Goal: Information Seeking & Learning: Learn about a topic

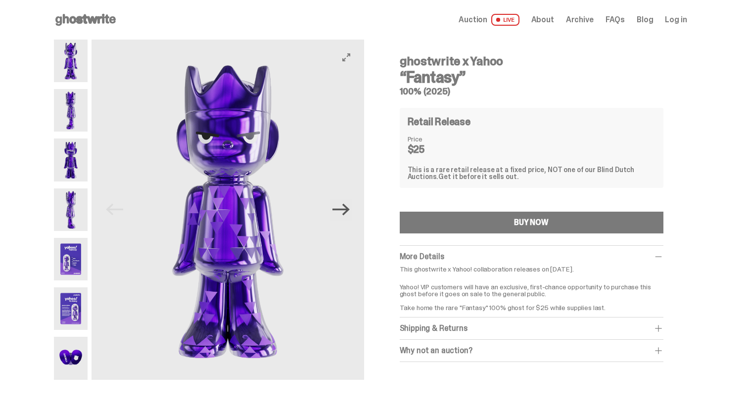
click at [350, 214] on icon "Next" at bounding box center [340, 209] width 17 height 17
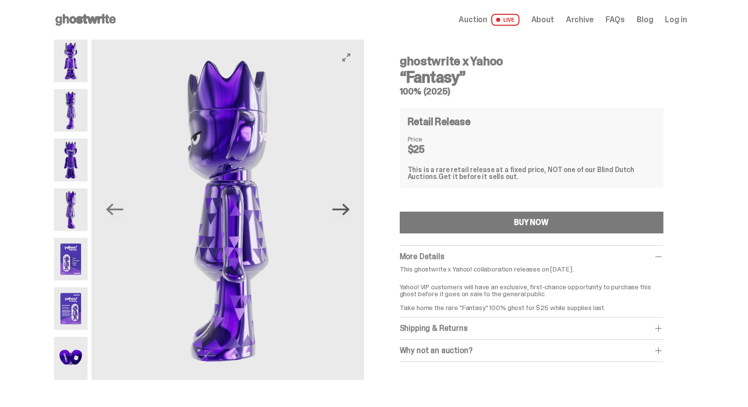
click at [350, 215] on icon "Next" at bounding box center [340, 209] width 17 height 17
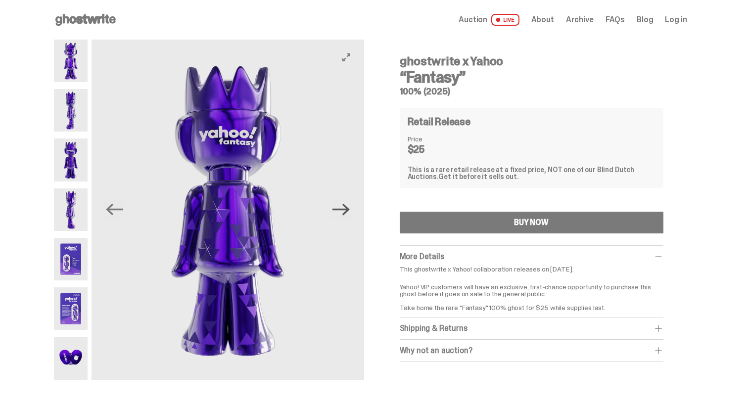
click at [350, 215] on icon "Next" at bounding box center [340, 209] width 17 height 17
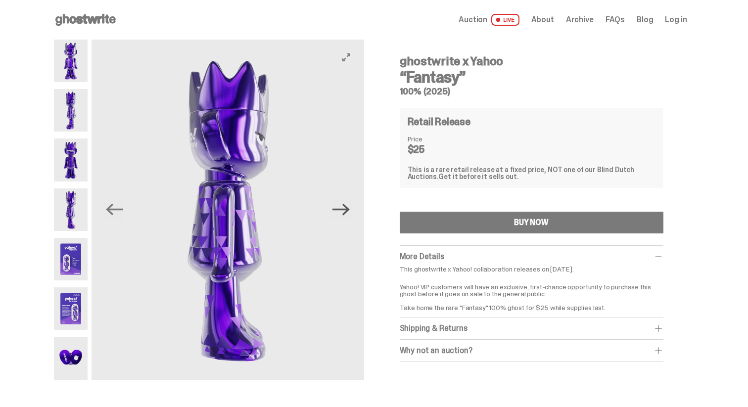
click at [350, 215] on icon "Next" at bounding box center [340, 209] width 17 height 17
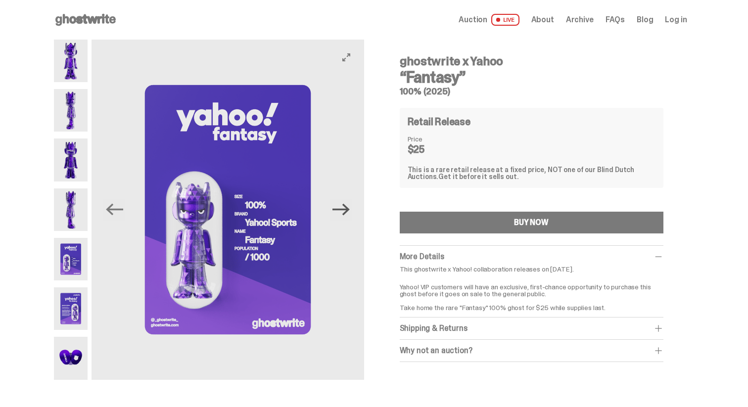
click at [350, 215] on icon "Next" at bounding box center [340, 209] width 17 height 17
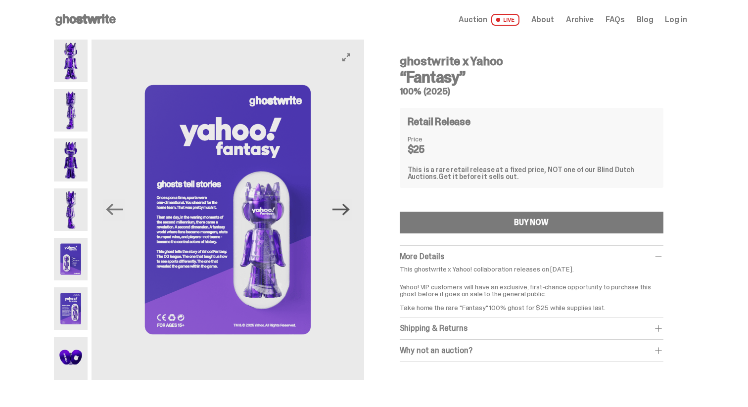
click at [350, 215] on icon "Next" at bounding box center [340, 209] width 17 height 17
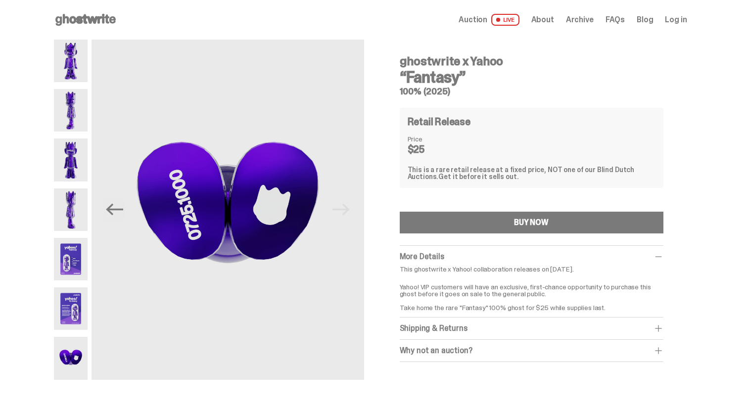
click at [90, 19] on icon at bounding box center [85, 20] width 63 height 16
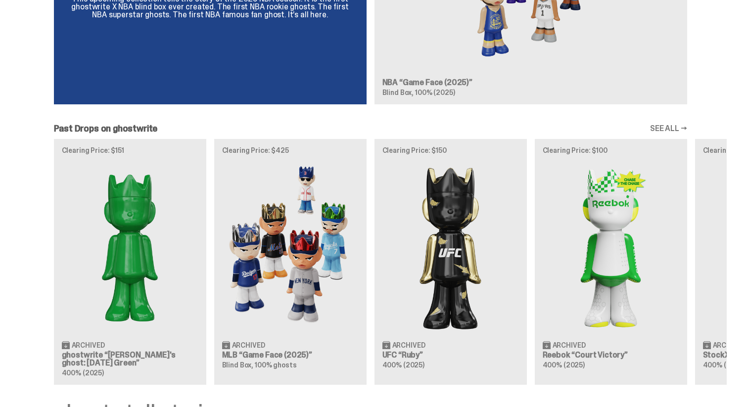
scroll to position [964, 0]
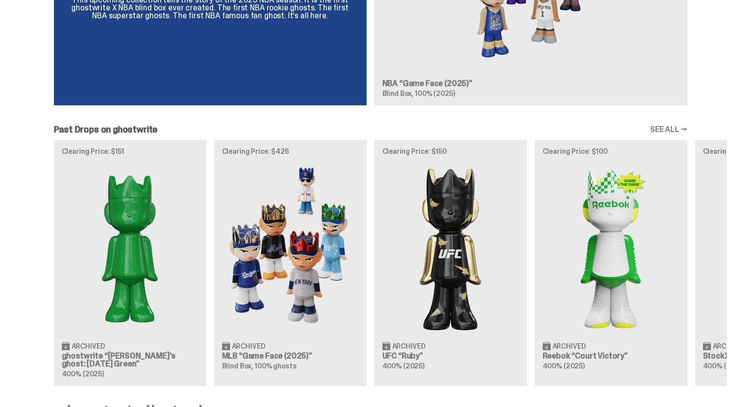
click at [678, 129] on link "SEE ALL →" at bounding box center [668, 130] width 37 height 8
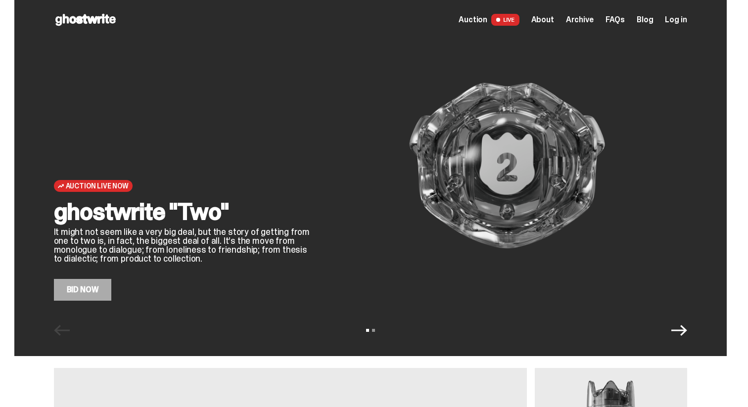
click at [480, 20] on span "Auction" at bounding box center [472, 20] width 29 height 8
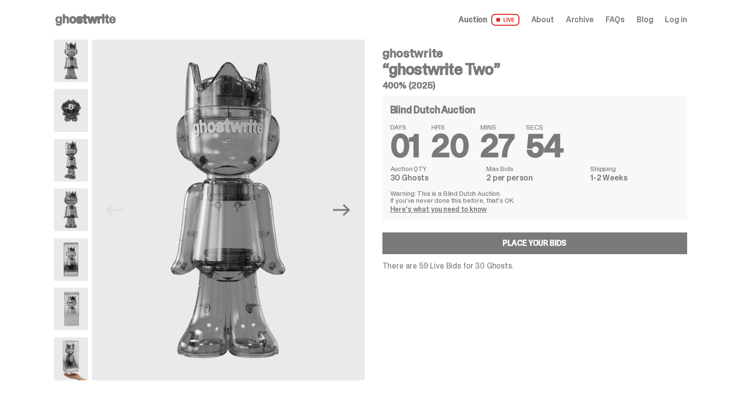
click at [554, 16] on span "About" at bounding box center [542, 20] width 23 height 8
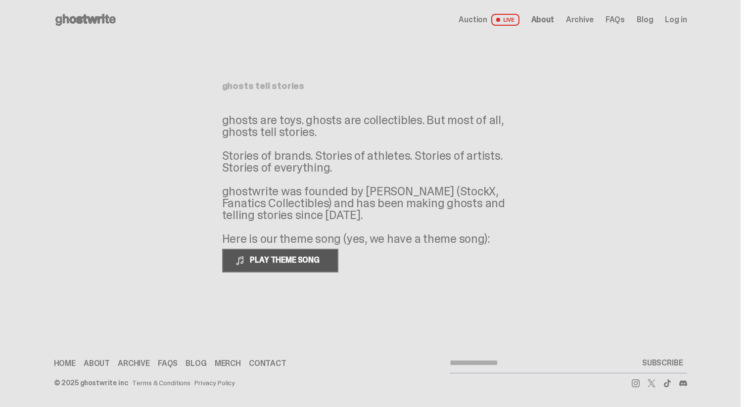
click at [305, 259] on span "PLAY THEME SONG" at bounding box center [286, 260] width 80 height 10
click at [554, 22] on span "About" at bounding box center [542, 20] width 23 height 8
click at [585, 20] on span "Archive" at bounding box center [580, 20] width 28 height 8
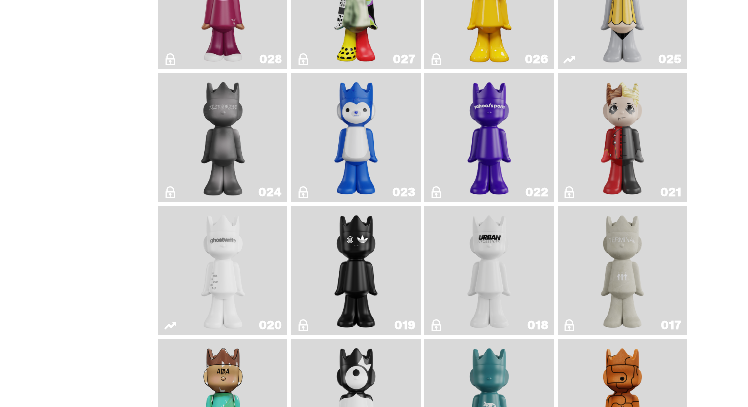
scroll to position [1232, 0]
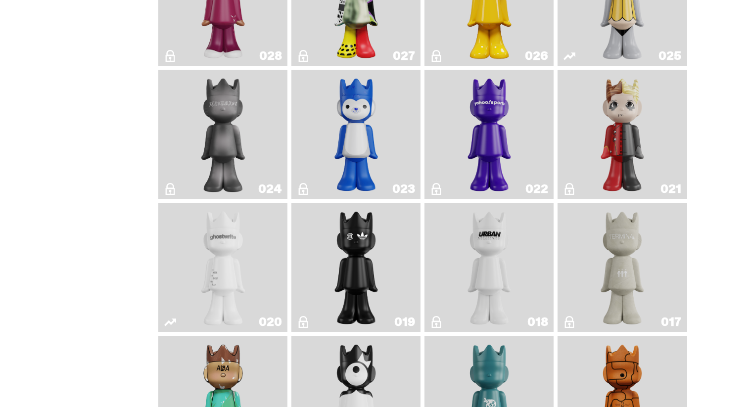
click at [496, 158] on img "Yahoo!" at bounding box center [489, 134] width 52 height 121
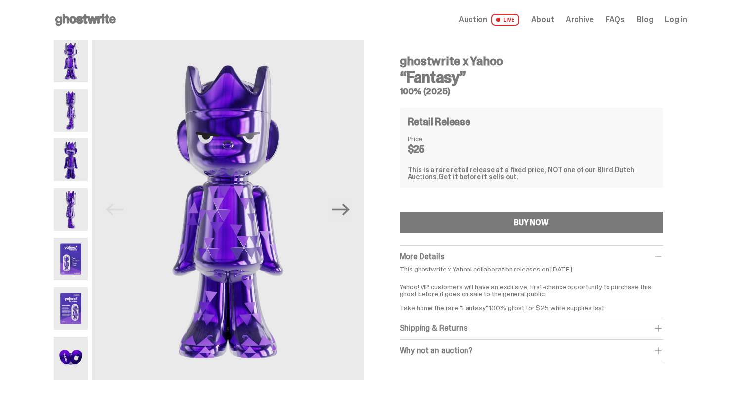
click at [612, 346] on div "Why not an auction?" at bounding box center [532, 351] width 264 height 10
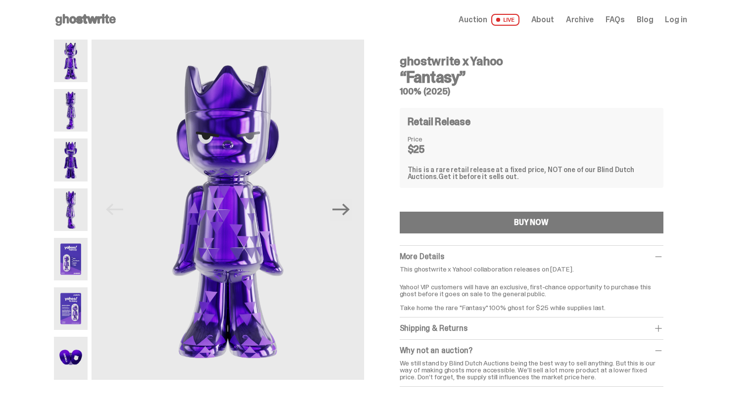
click at [623, 19] on span "FAQs" at bounding box center [614, 20] width 19 height 8
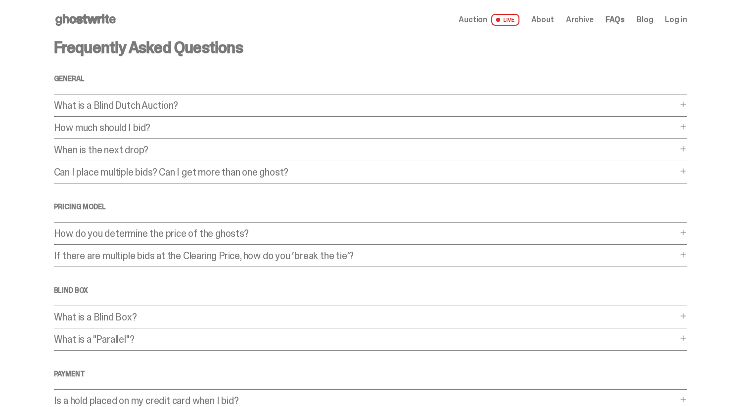
click at [315, 107] on p "What is a Blind Dutch Auction?" at bounding box center [365, 105] width 623 height 10
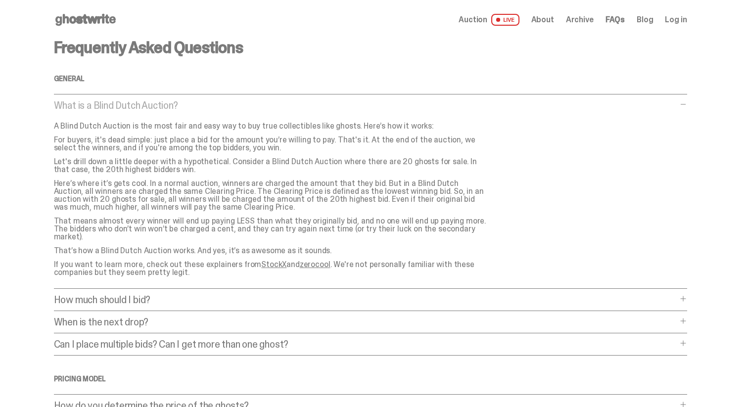
click at [314, 105] on p "What is a Blind Dutch Auction?" at bounding box center [365, 105] width 623 height 10
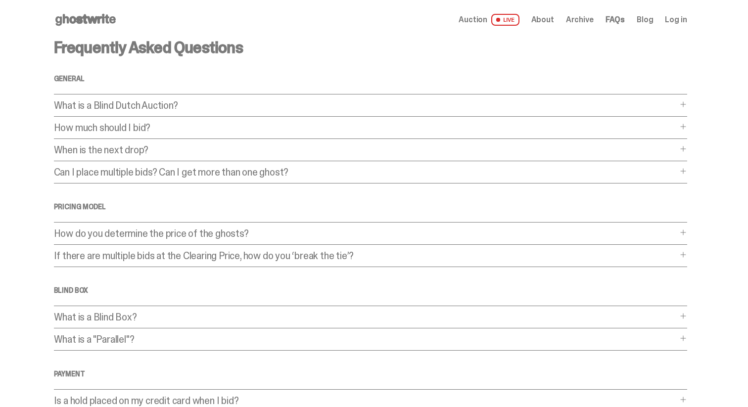
click at [279, 234] on p "How do you determine the price of the ghosts?" at bounding box center [365, 233] width 623 height 10
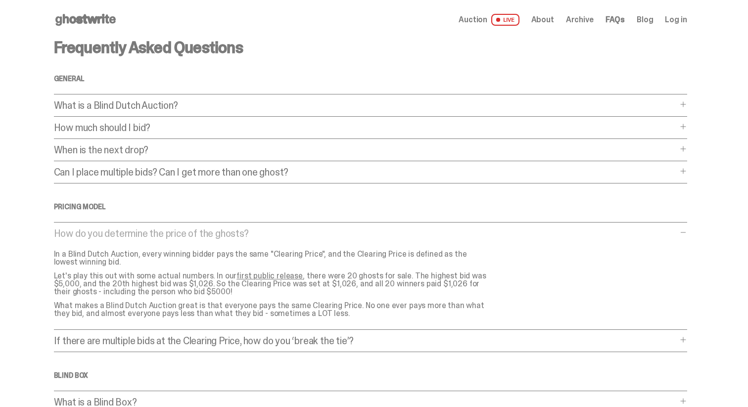
click at [280, 230] on p "How do you determine the price of the ghosts?" at bounding box center [365, 233] width 623 height 10
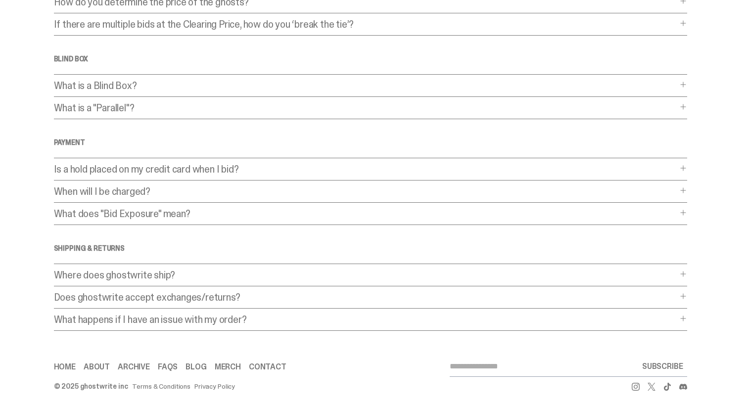
scroll to position [235, 0]
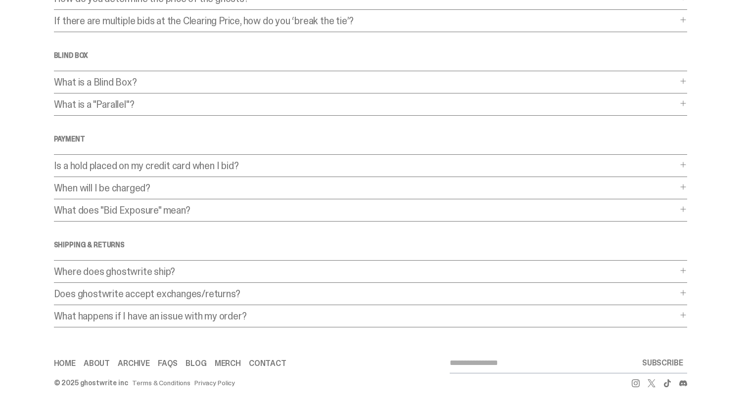
click at [107, 362] on link "About" at bounding box center [97, 363] width 26 height 8
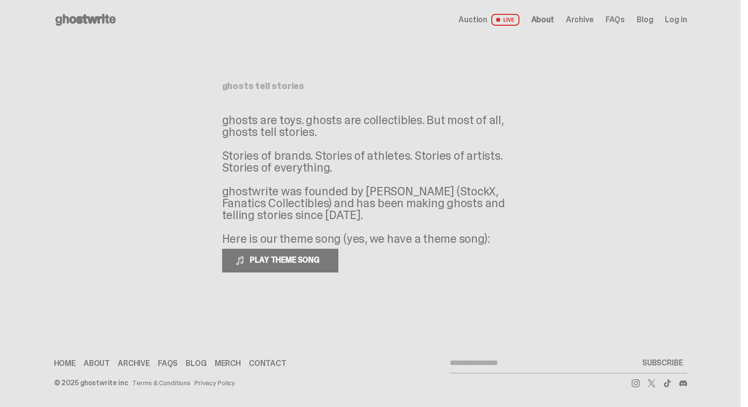
click at [549, 21] on span "About" at bounding box center [542, 20] width 23 height 8
click at [622, 24] on span "FAQs" at bounding box center [614, 20] width 19 height 8
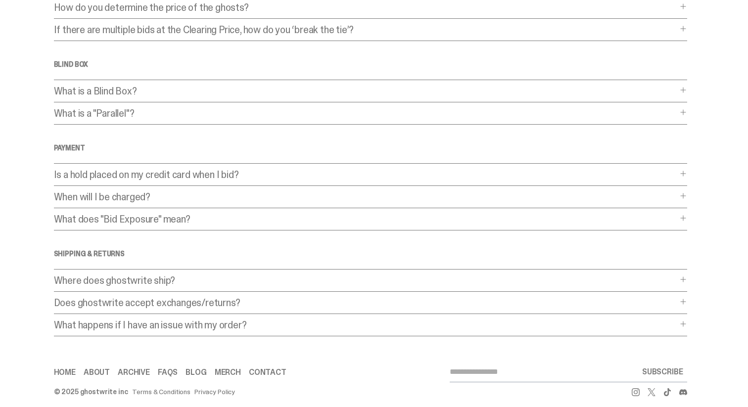
scroll to position [235, 0]
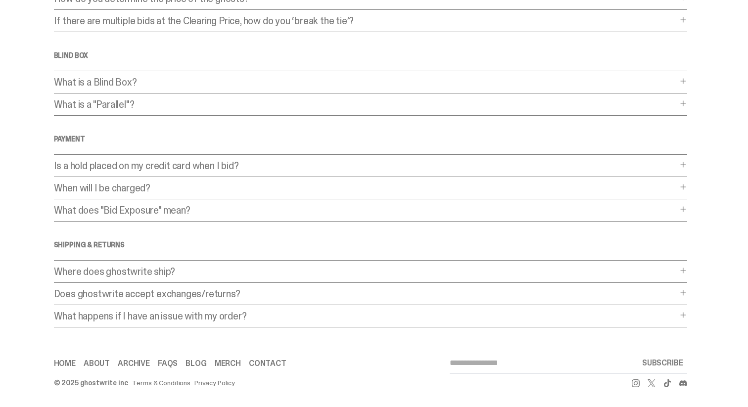
click at [177, 362] on link "FAQs" at bounding box center [168, 363] width 20 height 8
click at [76, 362] on link "Home" at bounding box center [65, 363] width 22 height 8
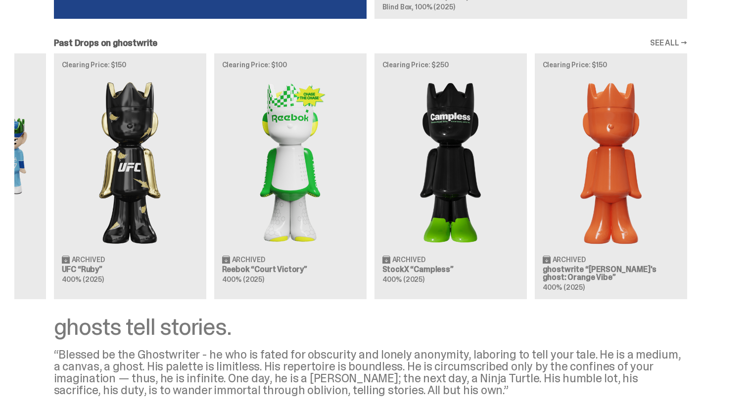
scroll to position [1049, 0]
